Goal: Information Seeking & Learning: Learn about a topic

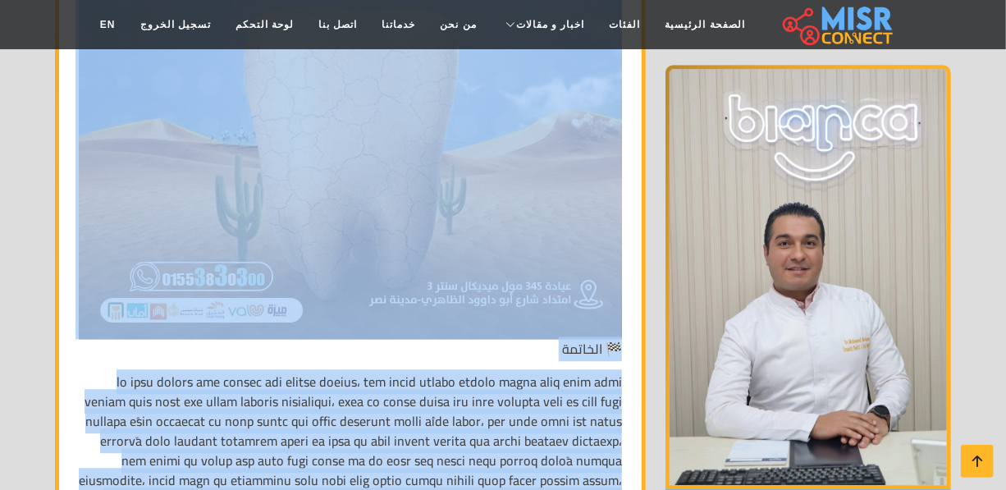
scroll to position [7084, 0]
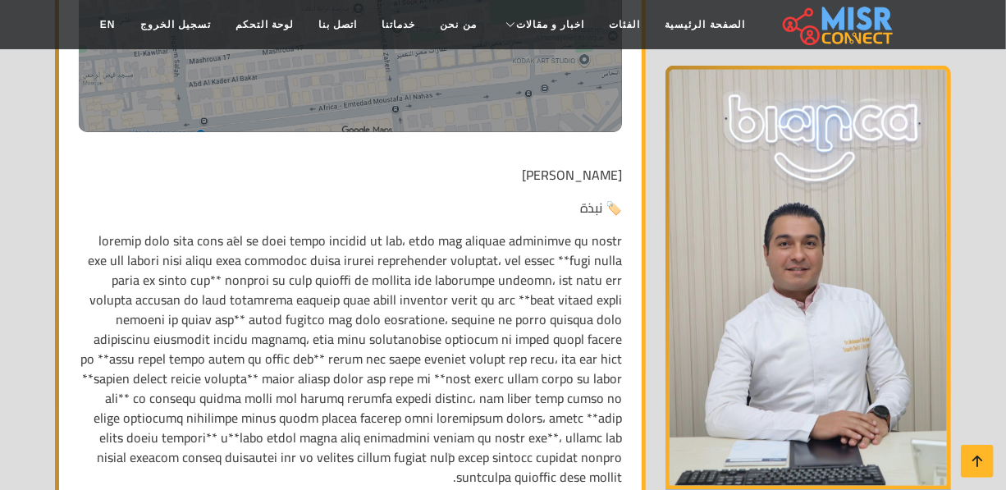
scroll to position [746, 0]
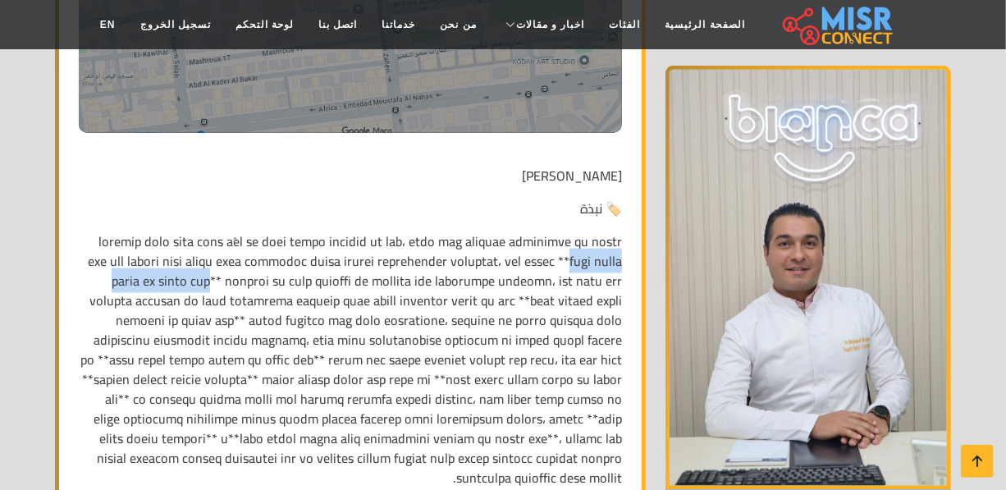
drag, startPoint x: 576, startPoint y: 258, endPoint x: 401, endPoint y: 262, distance: 174.8
click at [401, 262] on p at bounding box center [350, 359] width 543 height 256
copy p "أفضل دكتور أسنان في مدينة نصر"
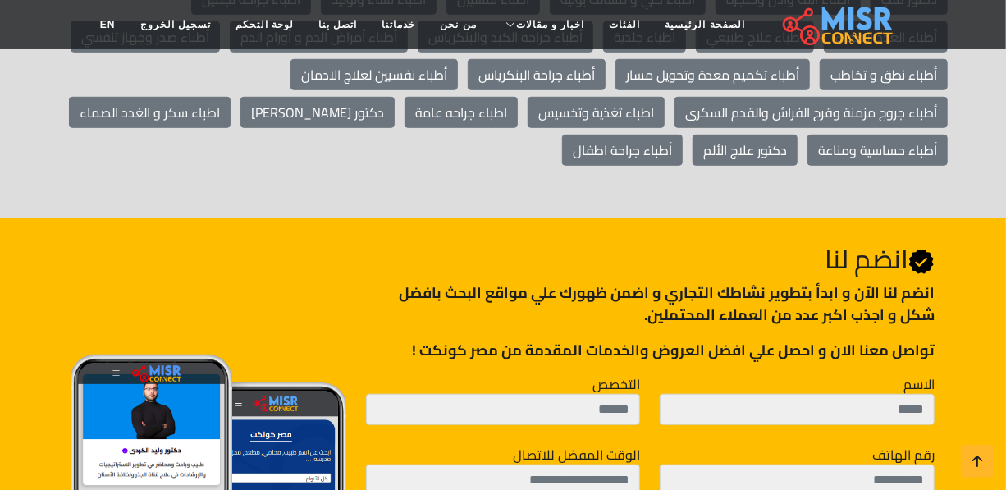
scroll to position [7688, 0]
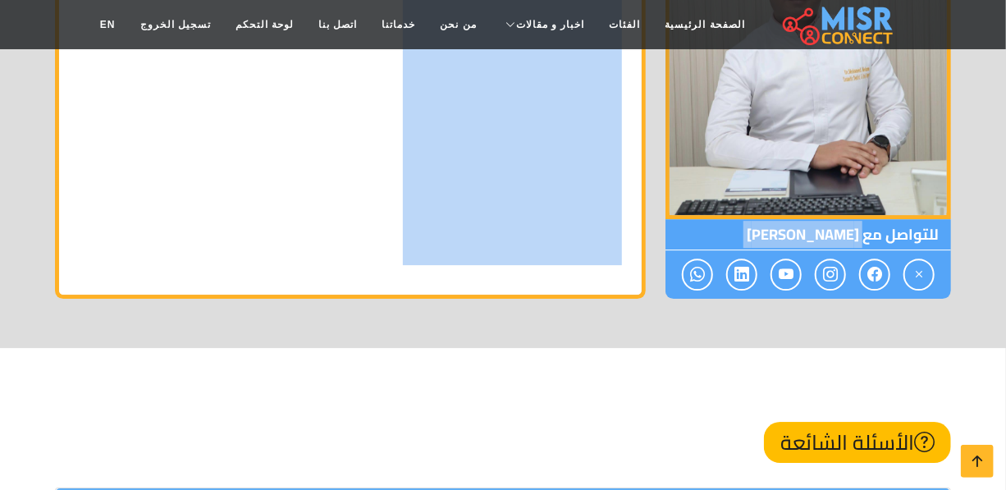
drag, startPoint x: 867, startPoint y: 129, endPoint x: 651, endPoint y: 131, distance: 216.6
copy div "الدكتور محمد محسن محمد الاسم: الدكتور محمد محسن محمد الموقع الالكتروني: linktr.…"
click at [865, 219] on span "للتواصل مع الدكتور محمد محسن محمد" at bounding box center [807, 234] width 285 height 31
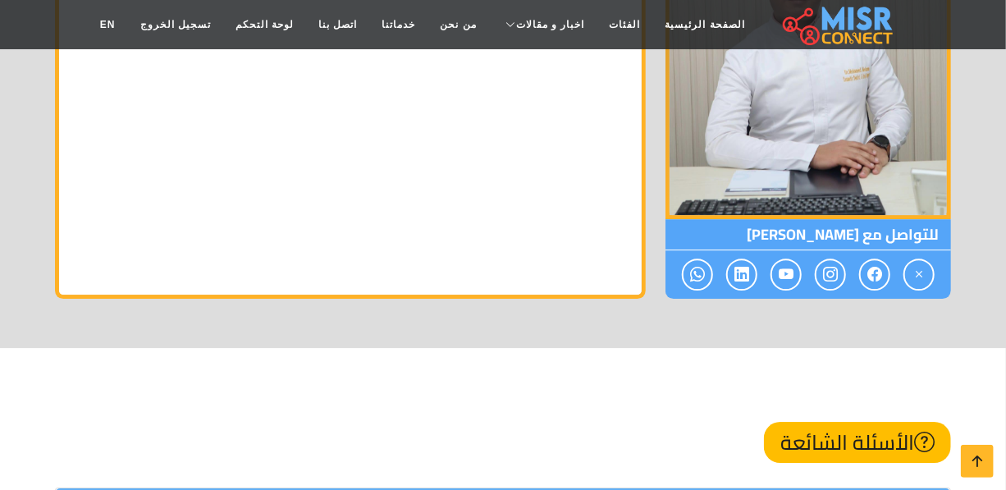
click at [861, 219] on span "للتواصل مع الدكتور محمد محسن محمد" at bounding box center [807, 234] width 285 height 31
click at [858, 219] on span "للتواصل مع الدكتور محمد محسن محمد" at bounding box center [807, 234] width 285 height 31
drag, startPoint x: 858, startPoint y: 133, endPoint x: 682, endPoint y: 134, distance: 175.5
click at [682, 219] on span "للتواصل مع الدكتور محمد محسن محمد" at bounding box center [807, 234] width 285 height 31
copy span "الدكتور محمد محسن محمد"
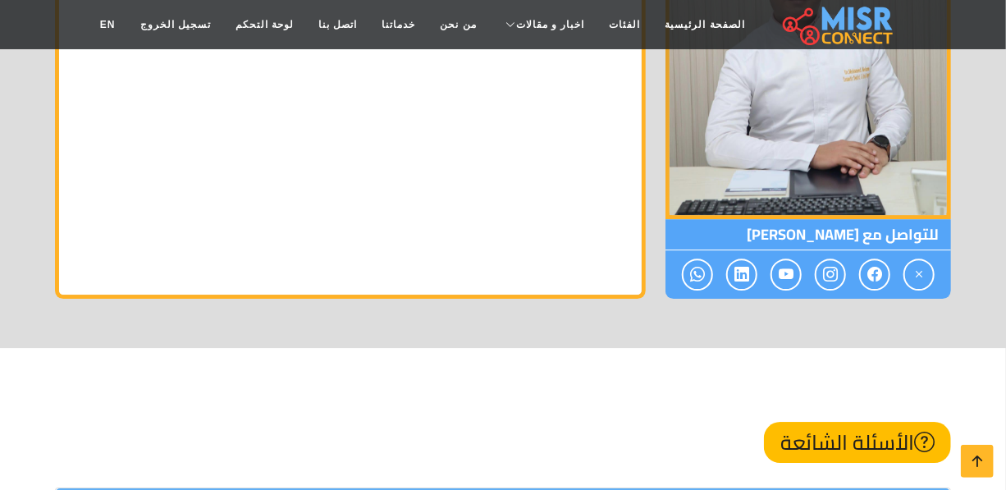
copy span "الدكتور محمد محسن محمد"
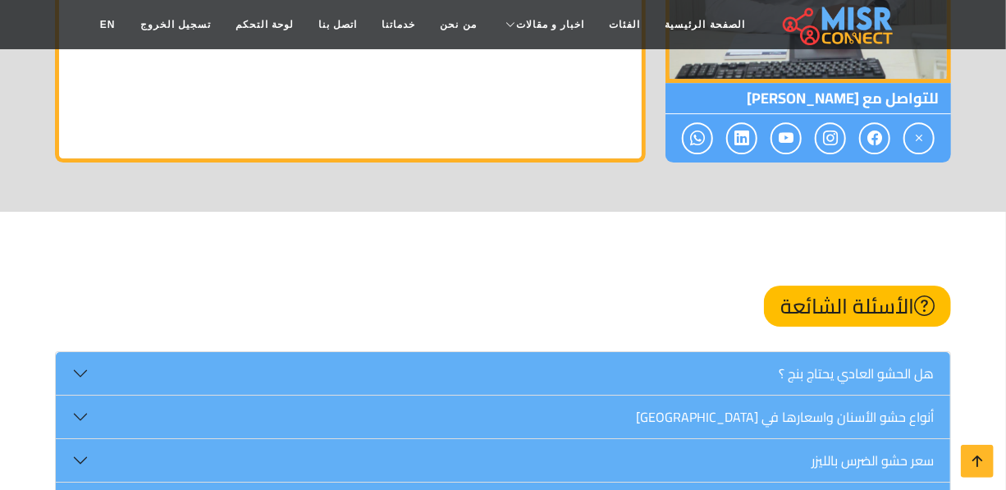
scroll to position [7701, 0]
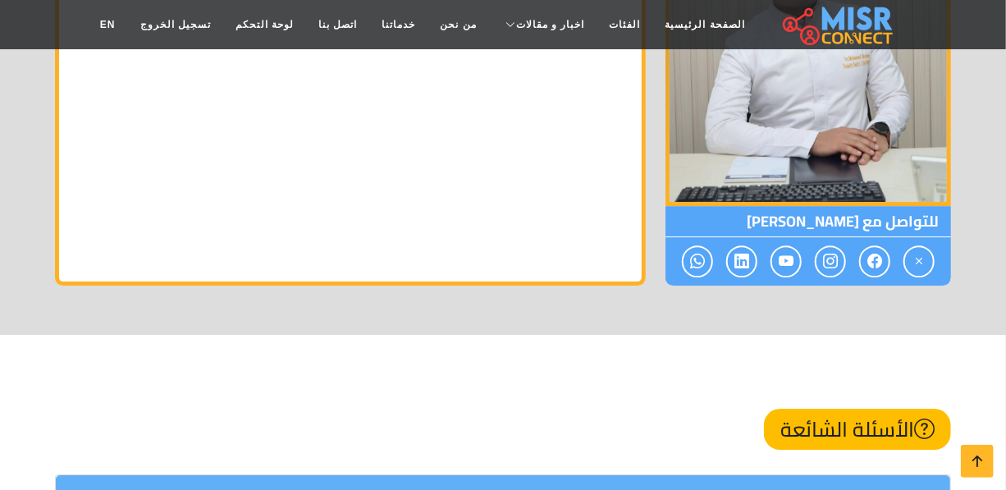
copy span "الدكتور محمد محسن محمد"
click at [857, 206] on span "للتواصل مع الدكتور محمد محسن محمد" at bounding box center [807, 221] width 285 height 31
drag, startPoint x: 859, startPoint y: 125, endPoint x: 680, endPoint y: 129, distance: 178.9
click at [680, 206] on span "للتواصل مع الدكتور محمد محسن محمد" at bounding box center [807, 221] width 285 height 31
copy span "الدكتور محمد محسن محمد"
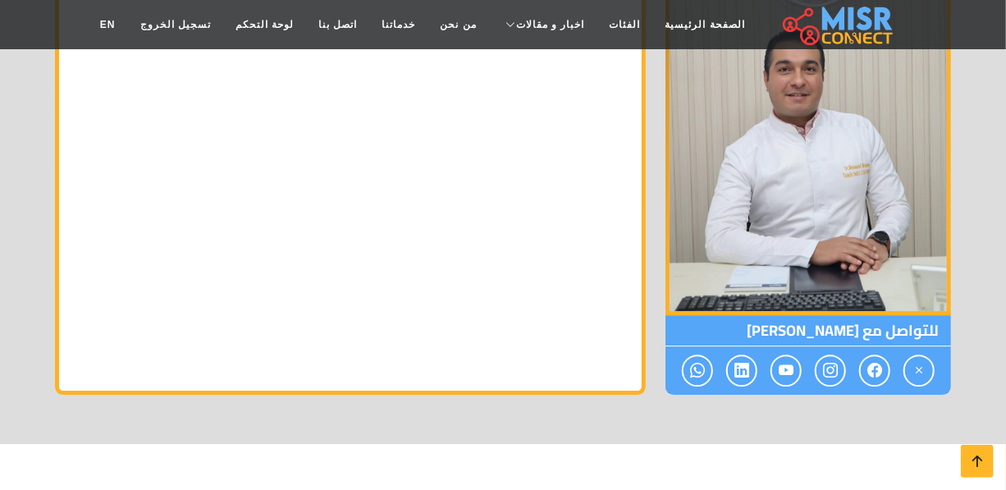
scroll to position [7402, 0]
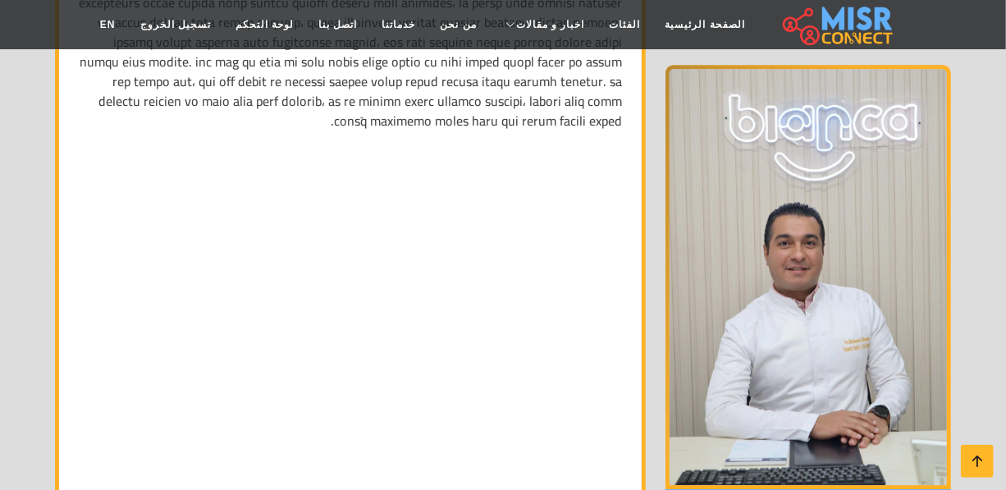
copy span "الدكتور محمد محسن محمد"
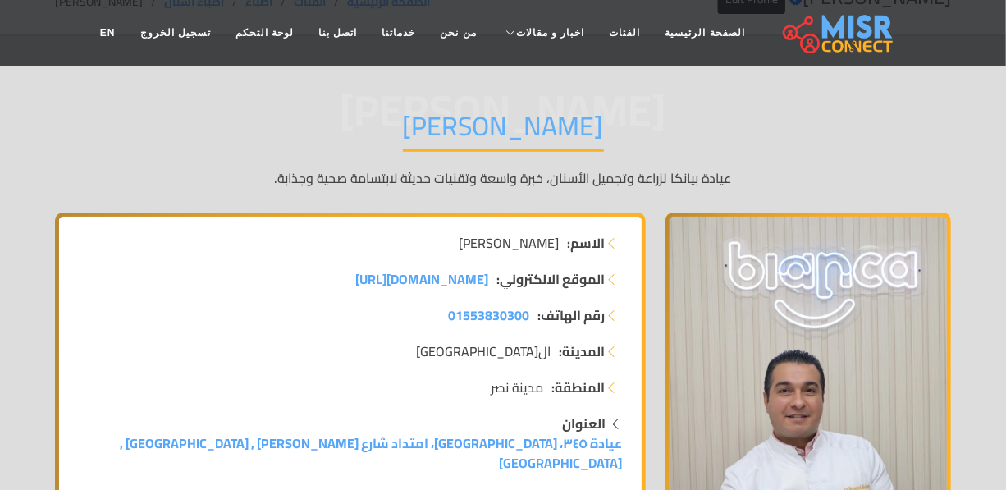
scroll to position [0, 0]
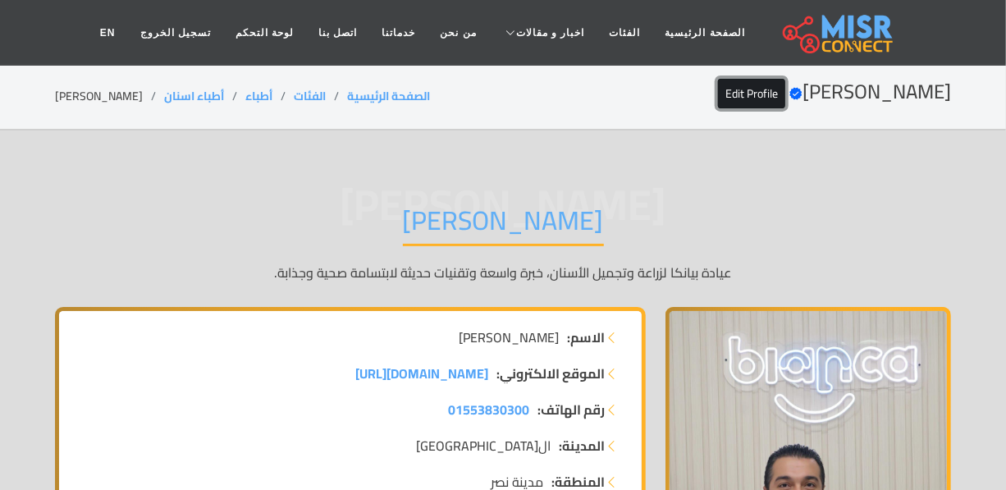
click at [718, 89] on link "Edit Profile" at bounding box center [751, 94] width 67 height 30
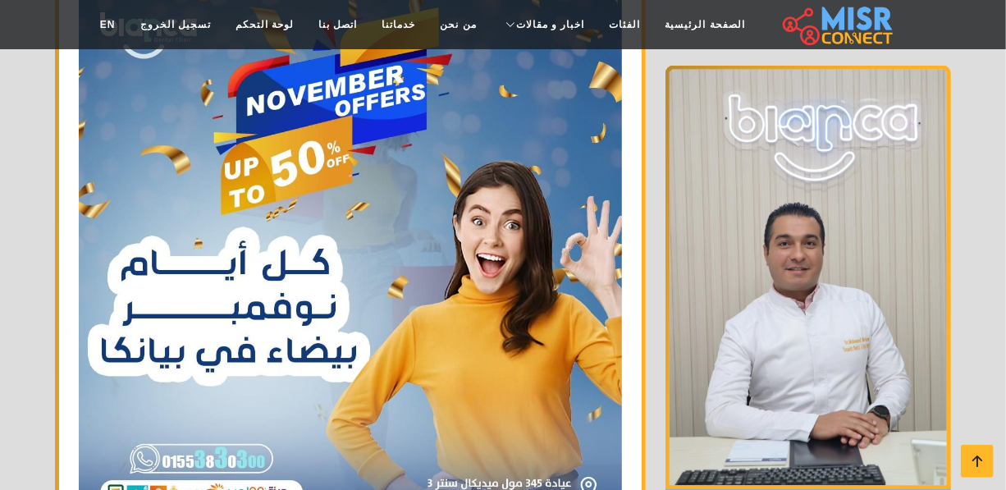
scroll to position [7644, 0]
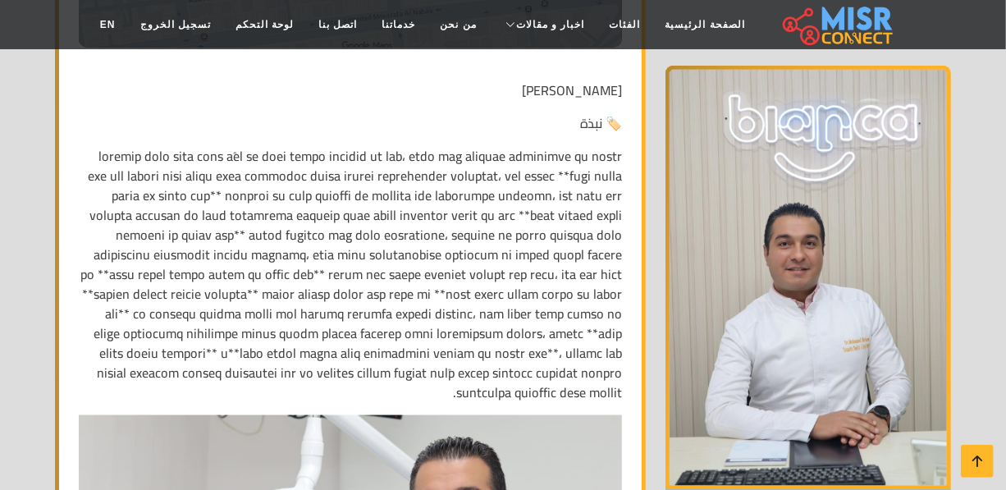
scroll to position [783, 0]
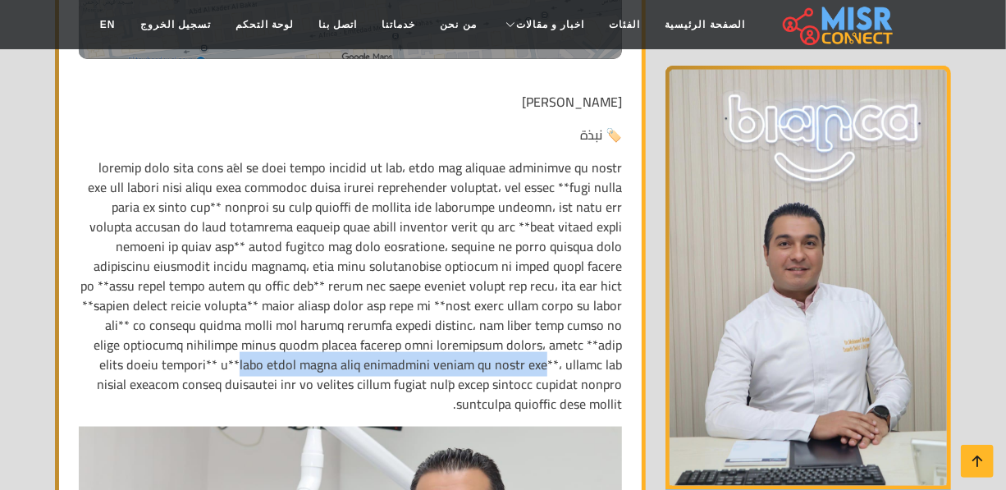
drag, startPoint x: 303, startPoint y: 343, endPoint x: 508, endPoint y: 363, distance: 206.0
click at [508, 363] on p at bounding box center [350, 285] width 543 height 256
copy p "أفضل دكتور أسنان لذوي الاحتياجات الخاصة في مدينة نصر"
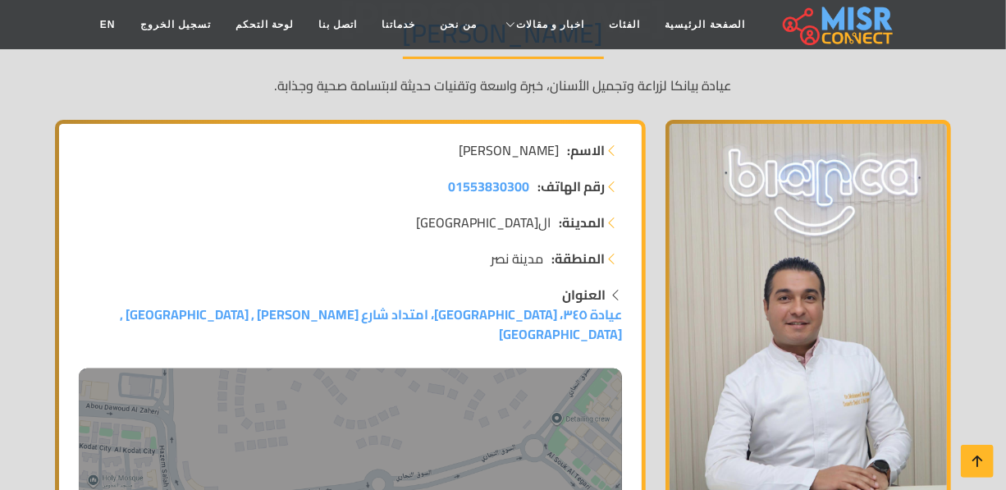
scroll to position [0, 0]
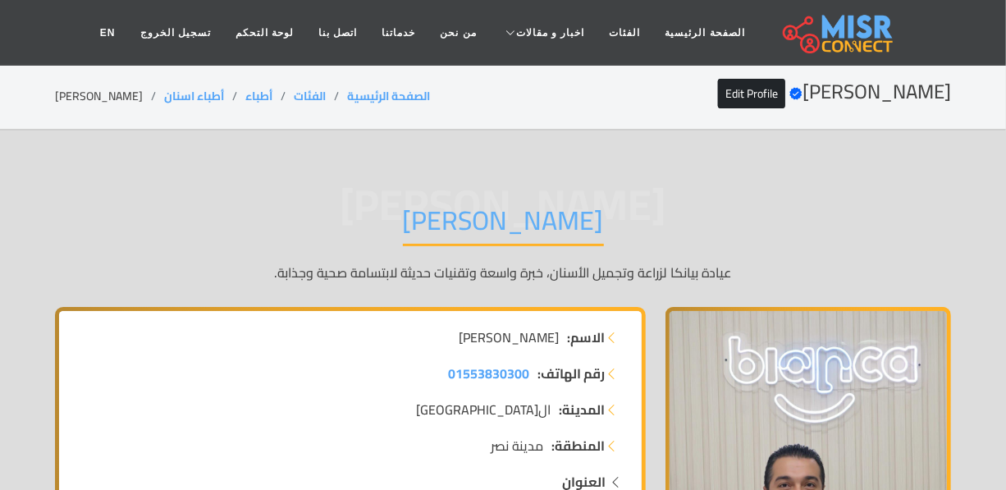
click at [119, 98] on li "الدكتور محمد محسن محمد" at bounding box center [109, 96] width 109 height 17
copy main "الدكتور محمد محسن محمد"
click at [405, 208] on h1 "الدكتور محمد محسن محمد" at bounding box center [503, 225] width 201 height 42
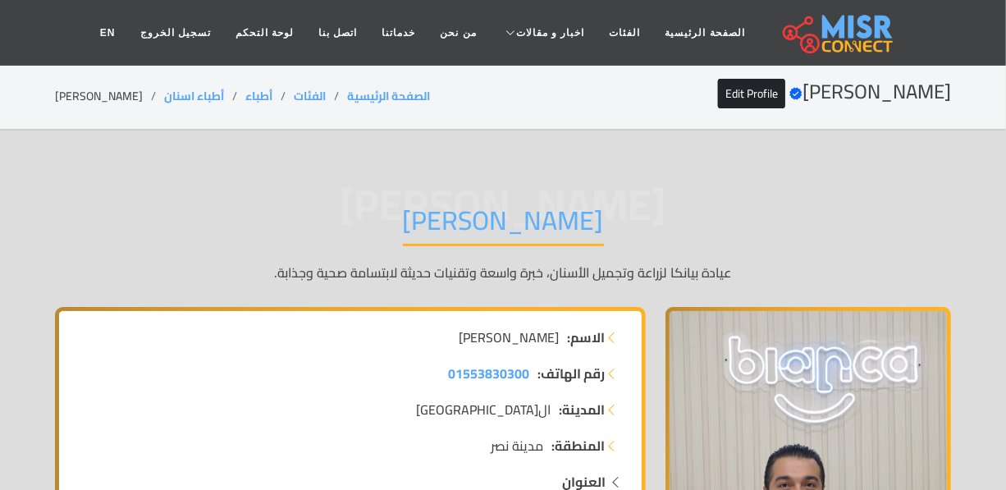
click at [405, 208] on h1 "الدكتور محمد محسن محمد" at bounding box center [503, 225] width 201 height 42
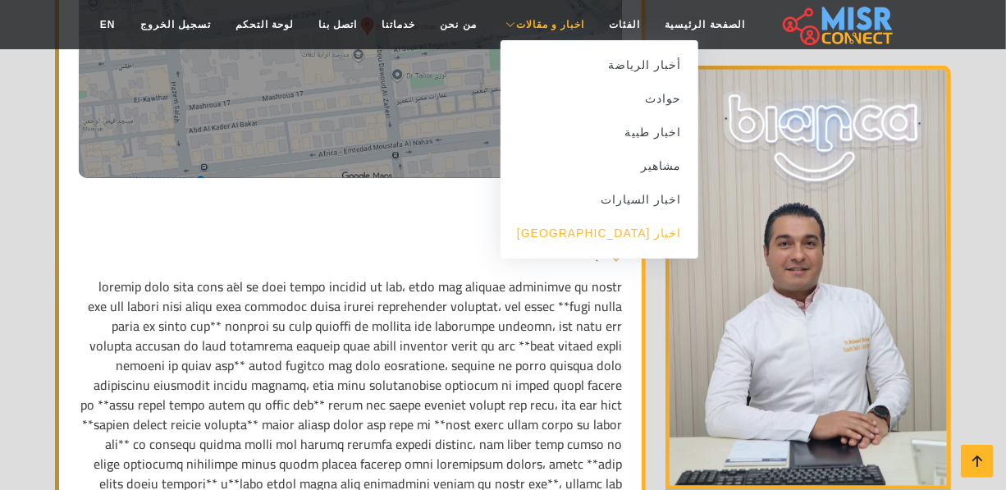
scroll to position [820, 0]
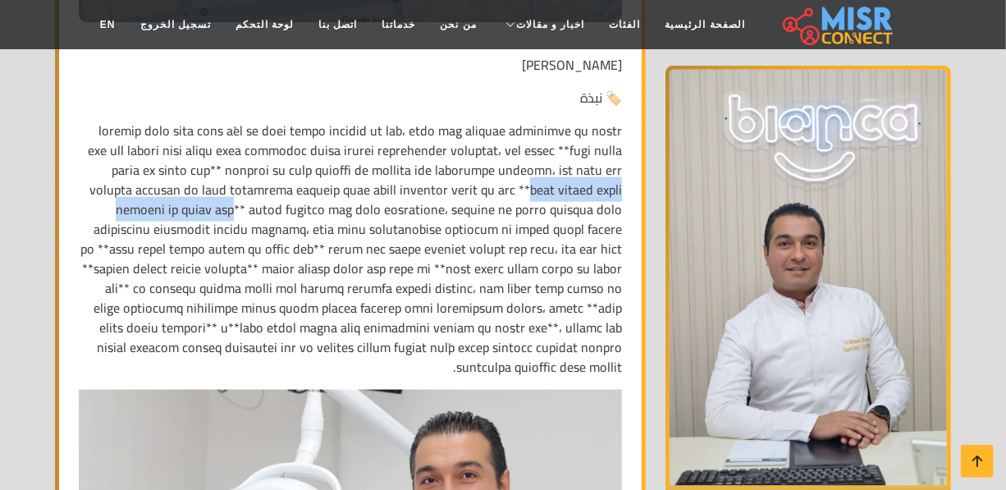
drag, startPoint x: 571, startPoint y: 188, endPoint x: 353, endPoint y: 197, distance: 218.4
click at [353, 197] on p at bounding box center [350, 249] width 543 height 256
copy p "أفضل دكاترة جراحة الأسنان في مدينة نصر"
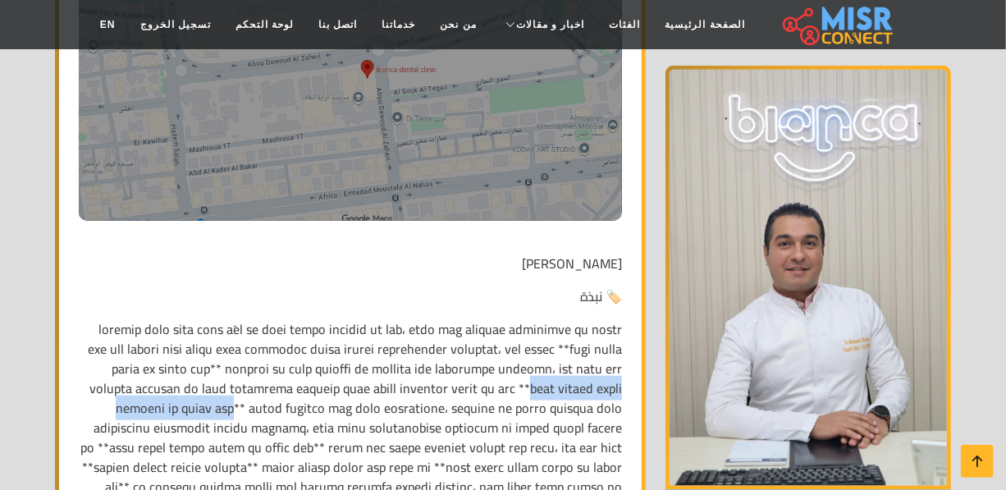
scroll to position [596, 0]
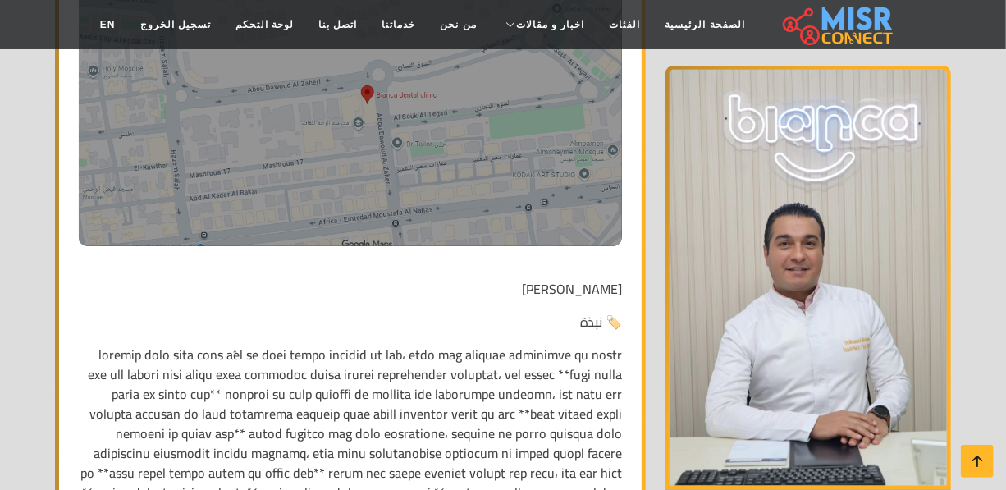
drag, startPoint x: 623, startPoint y: 267, endPoint x: 608, endPoint y: 267, distance: 15.6
click at [620, 279] on p "الدكتور محمد محسن محمد" at bounding box center [350, 289] width 543 height 20
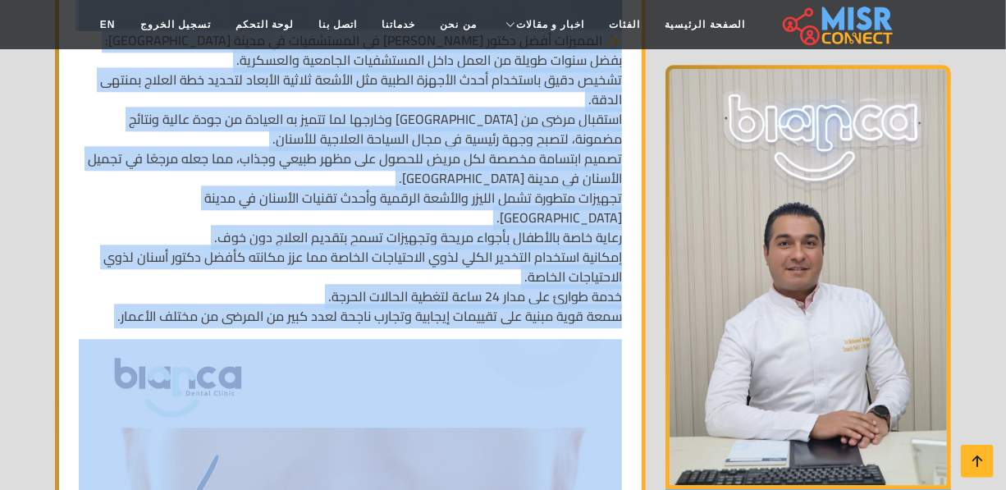
scroll to position [1789, 0]
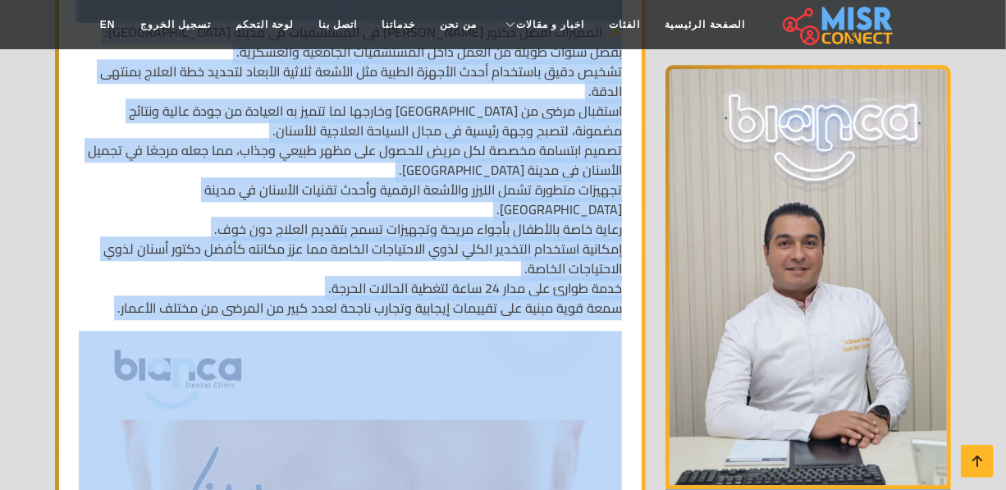
drag, startPoint x: 620, startPoint y: 267, endPoint x: 477, endPoint y: 326, distance: 155.5
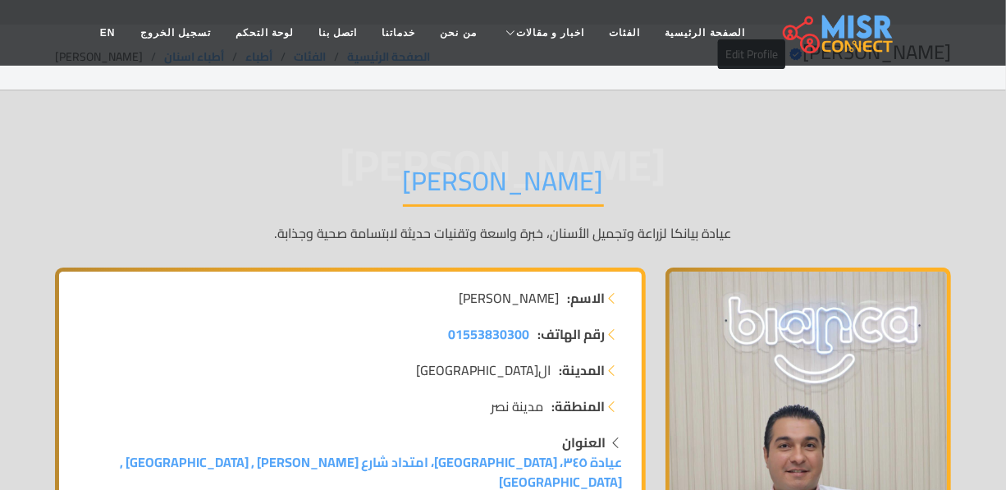
scroll to position [0, 0]
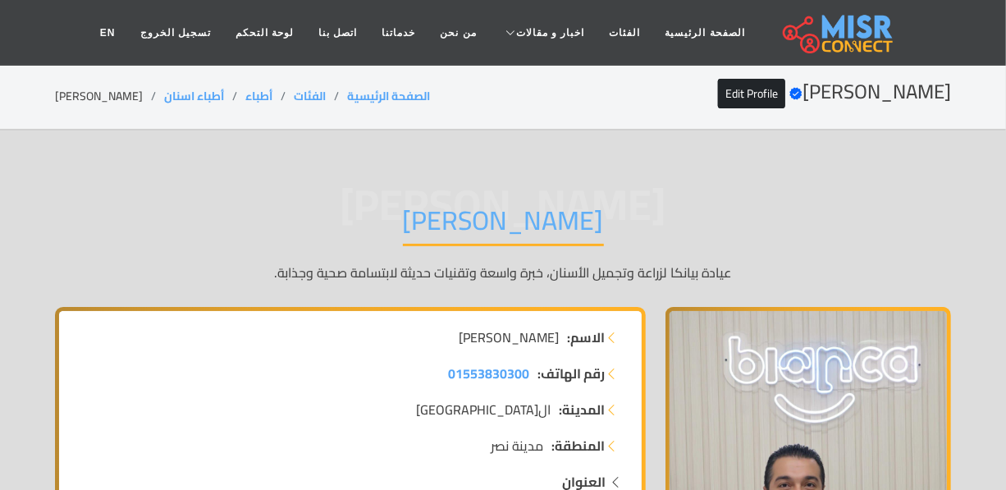
click at [129, 89] on li "الدكتور محمد محسن محمد" at bounding box center [109, 96] width 109 height 17
copy main "الدكتور محمد محسن محمد"
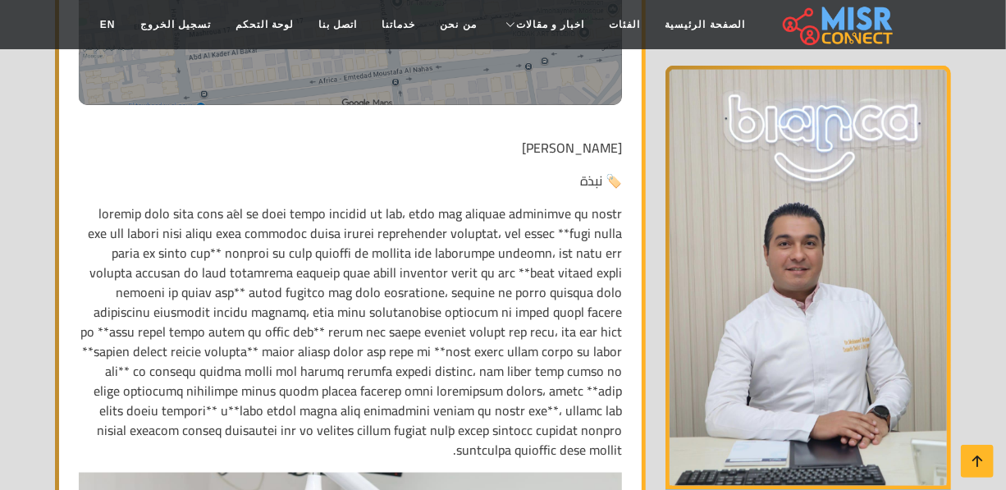
scroll to position [746, 0]
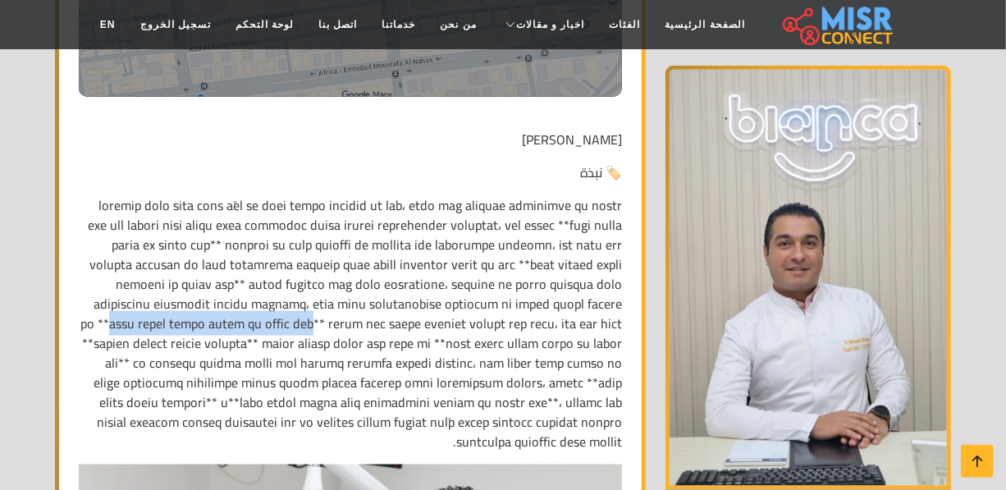
drag, startPoint x: 421, startPoint y: 302, endPoint x: 211, endPoint y: 299, distance: 210.0
click at [211, 299] on p at bounding box center [350, 323] width 543 height 256
copy p "أفضل دكتور تجميل أسنان في مدينة نصر"
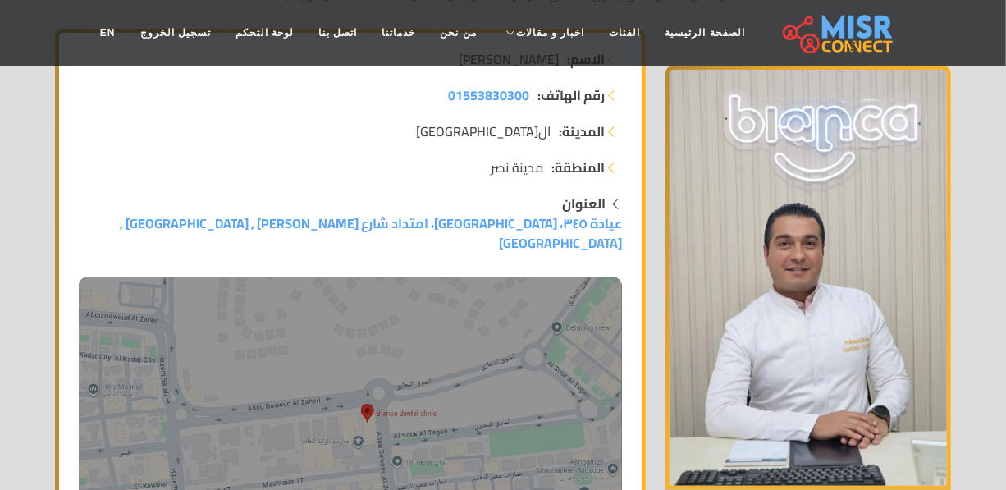
scroll to position [0, 0]
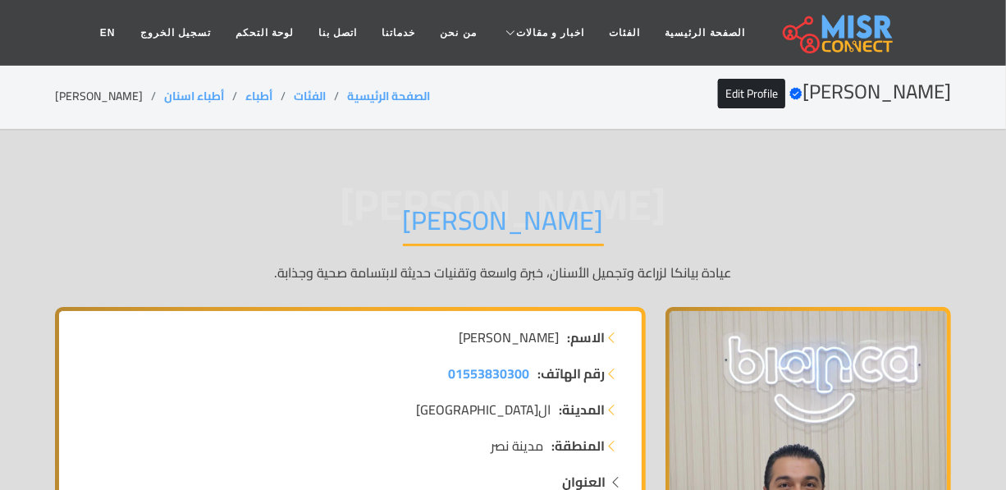
drag, startPoint x: 106, startPoint y: 119, endPoint x: 106, endPoint y: 98, distance: 20.5
click at [106, 116] on section "الدكتور محمد محسن محمد Verified account Edit Profile الصفحة الرئيسية الفئات أطب…" at bounding box center [503, 97] width 1006 height 66
click at [106, 94] on li "الدكتور محمد محسن محمد" at bounding box center [109, 96] width 109 height 17
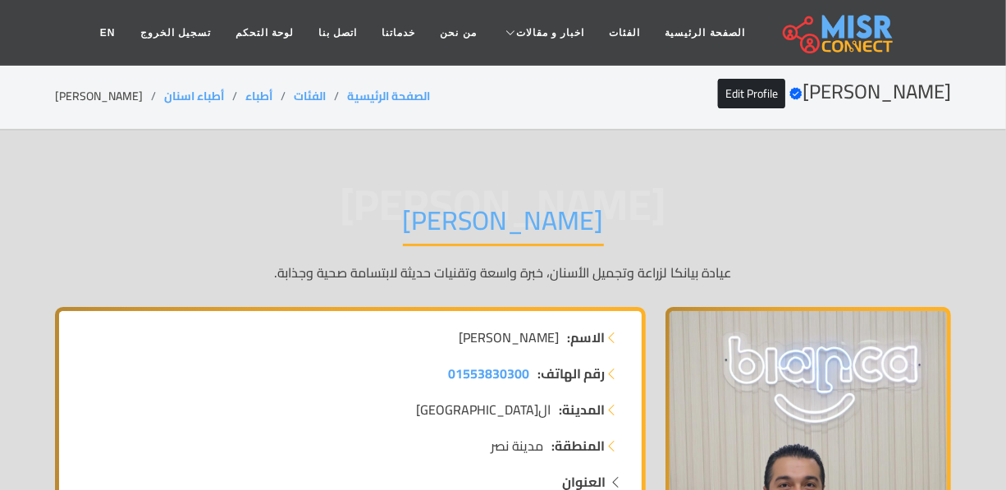
click at [106, 94] on li "الدكتور محمد محسن محمد" at bounding box center [109, 96] width 109 height 17
click at [245, 89] on li "أطباء اسنان" at bounding box center [204, 96] width 81 height 17
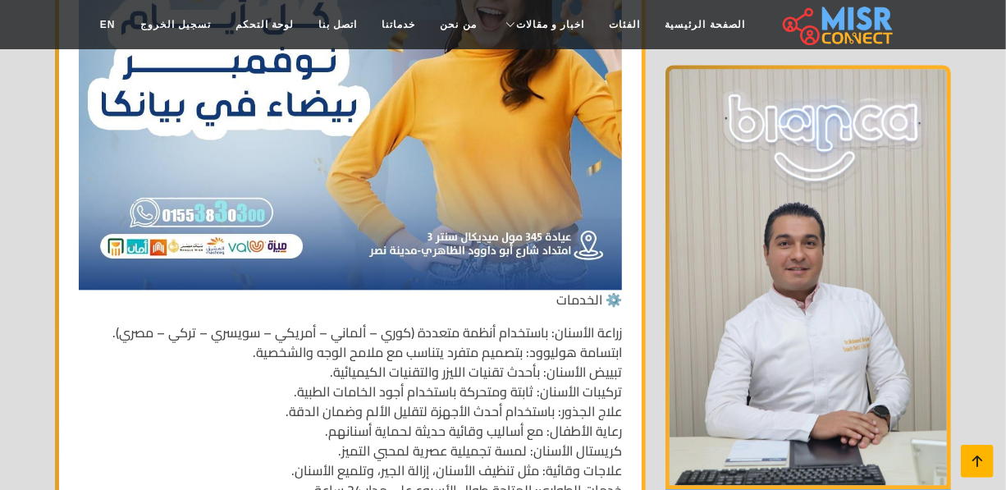
click at [975, 463] on icon at bounding box center [977, 461] width 23 height 23
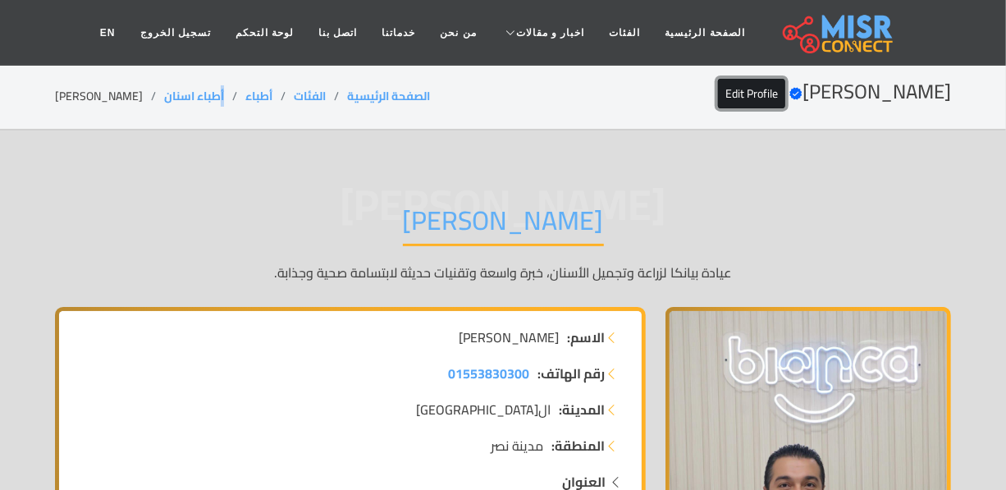
click at [718, 103] on link "Edit Profile" at bounding box center [751, 94] width 67 height 30
click at [539, 232] on h1 "الدكتور محمد محسن محمد" at bounding box center [503, 225] width 201 height 42
copy div "الدكتور محمد محسن محمد"
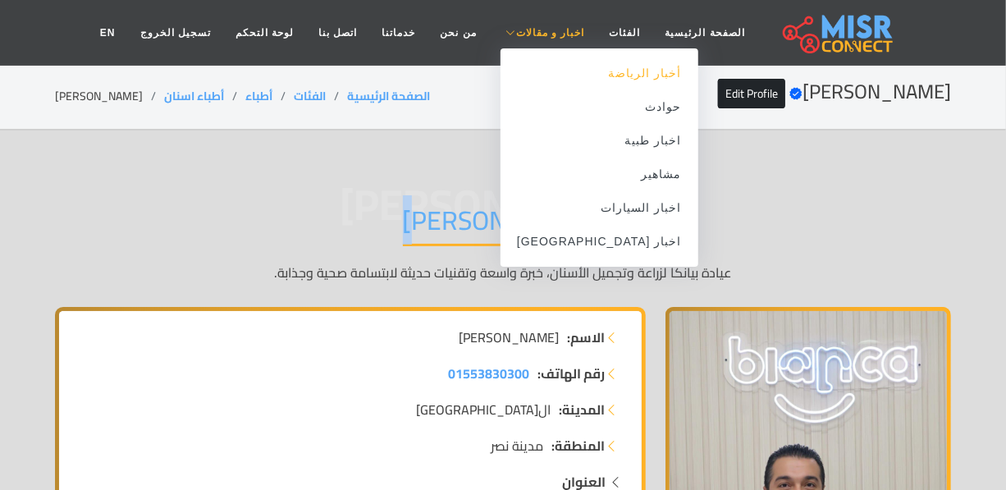
copy div "الدكتور محمد محسن محمد"
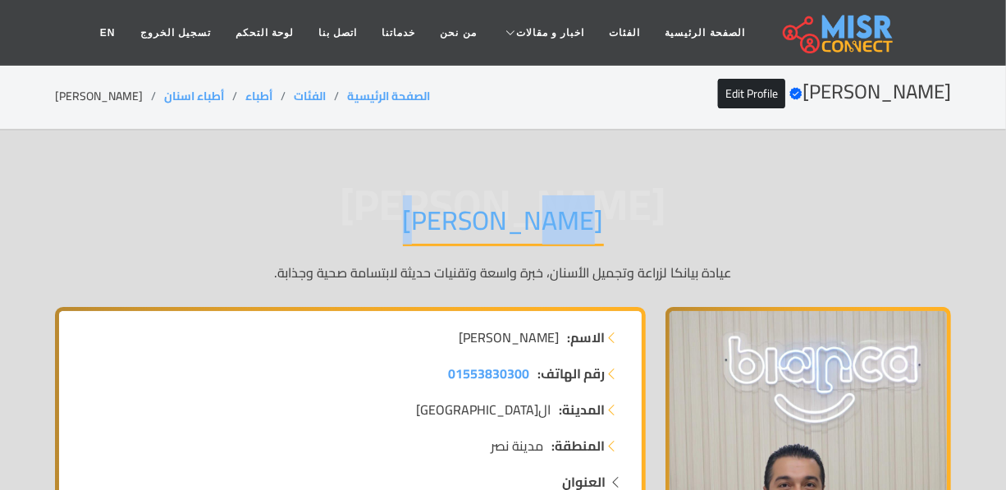
copy div "الدكتور محمد محسن محمد"
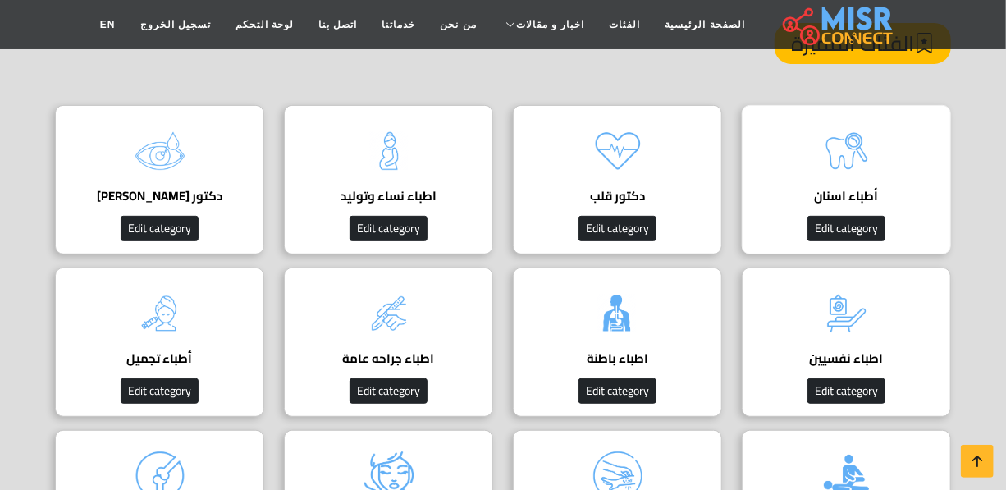
scroll to position [223, 0]
click at [865, 142] on img at bounding box center [847, 151] width 66 height 66
click at [856, 144] on img at bounding box center [847, 151] width 66 height 66
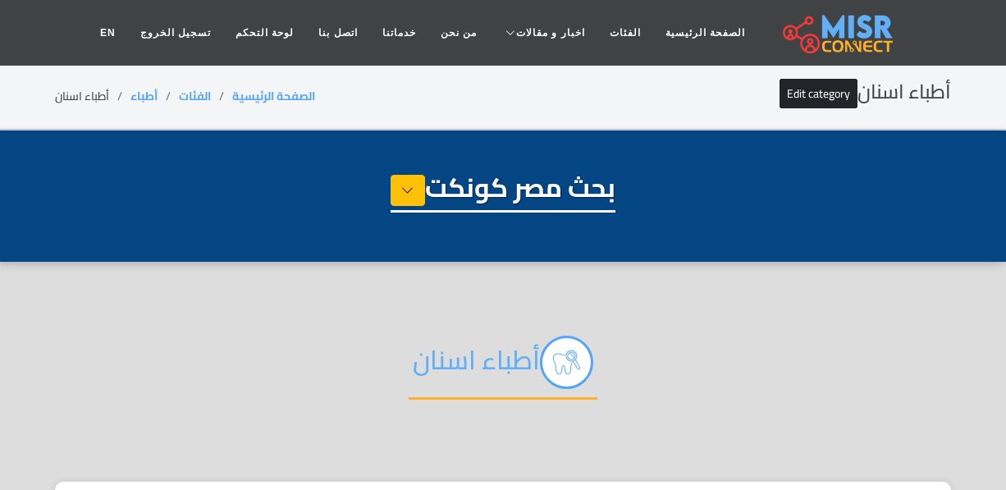
select select "*****"
select select "**********"
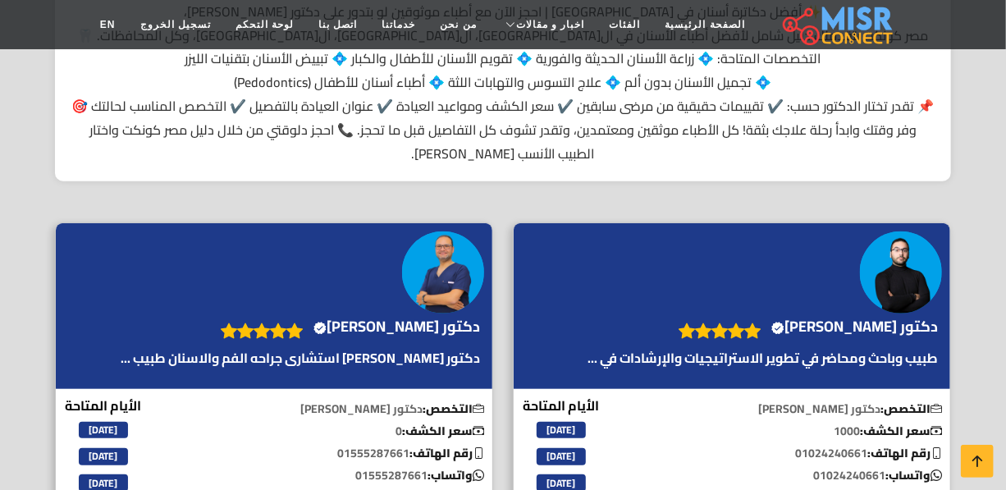
scroll to position [671, 0]
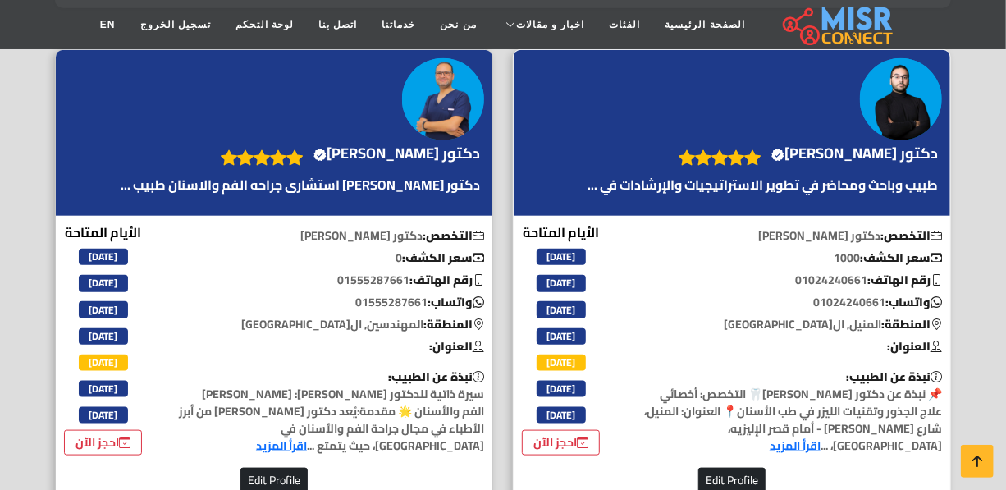
click at [760, 154] on icon at bounding box center [752, 157] width 16 height 25
click at [836, 148] on h4 "دكتور وليد الكردى Verified account" at bounding box center [854, 153] width 167 height 18
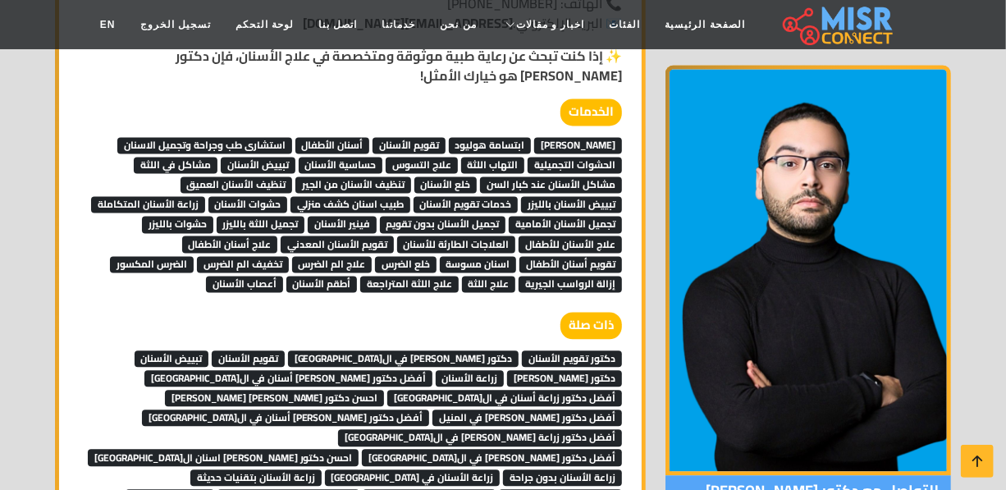
scroll to position [1342, 0]
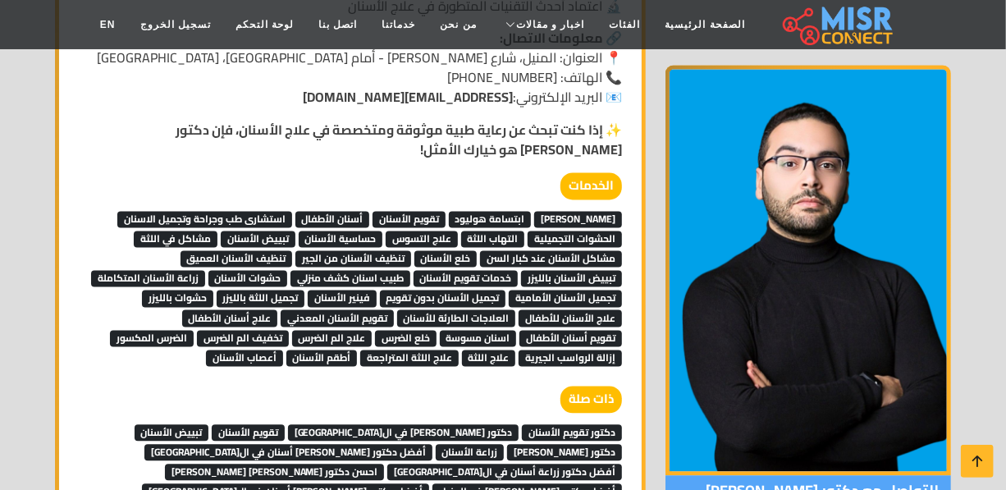
click at [518, 212] on span "ابتسامة هوليود" at bounding box center [490, 220] width 83 height 16
click at [368, 212] on span "أسنان الأطفال" at bounding box center [332, 220] width 75 height 16
click at [281, 212] on span "استشارى طب وجراحة وتجميل الاسنان" at bounding box center [204, 220] width 175 height 16
click at [550, 231] on span "الحشوات التجميلية" at bounding box center [574, 239] width 94 height 16
click at [501, 231] on span "التهاب اللثة" at bounding box center [493, 239] width 64 height 16
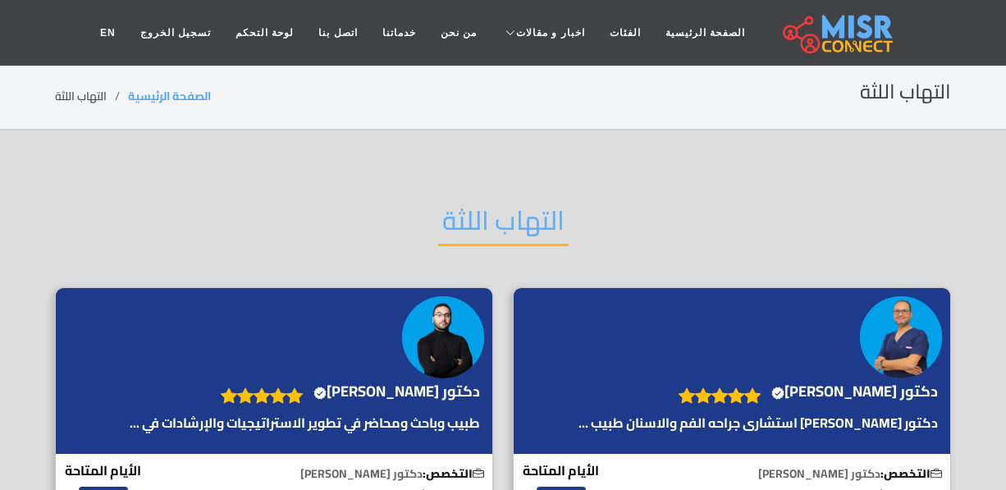
click at [501, 214] on h2 "التهاب اللثة" at bounding box center [503, 225] width 130 height 42
drag, startPoint x: 0, startPoint y: 0, endPoint x: 501, endPoint y: 214, distance: 545.0
click at [501, 214] on h2 "التهاب اللثة" at bounding box center [503, 225] width 130 height 42
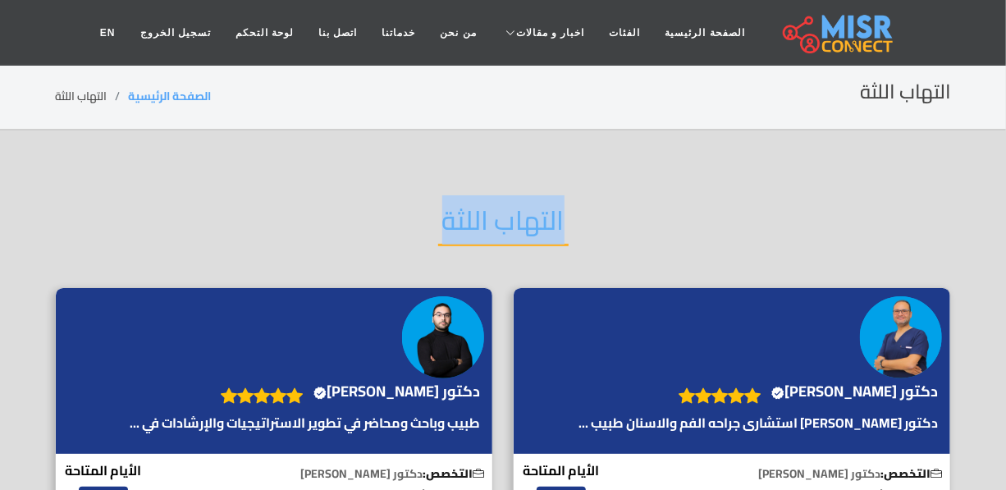
click at [501, 214] on h2 "التهاب اللثة" at bounding box center [503, 225] width 130 height 42
